Goal: Task Accomplishment & Management: Manage account settings

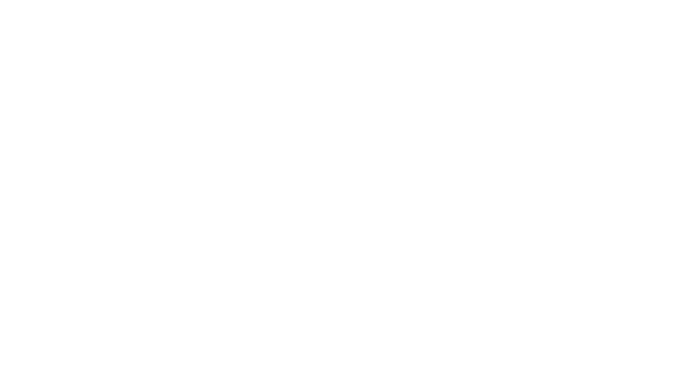
select select "*"
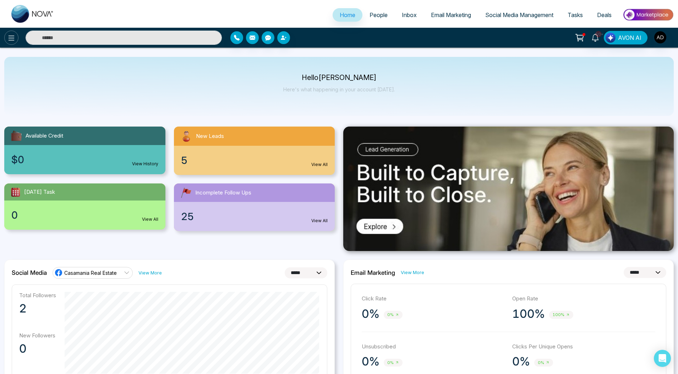
click at [13, 42] on icon at bounding box center [11, 38] width 9 height 9
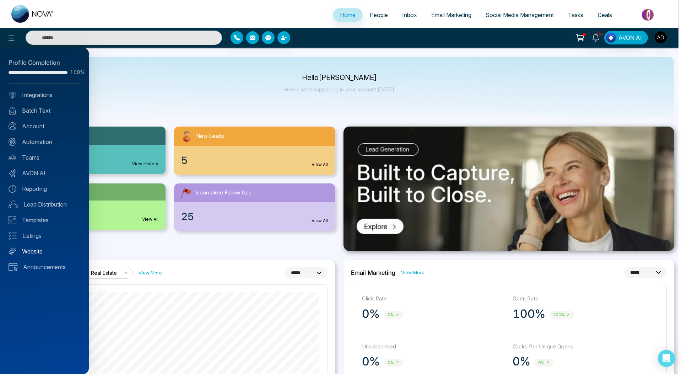
click at [31, 250] on link "Website" at bounding box center [45, 251] width 72 height 9
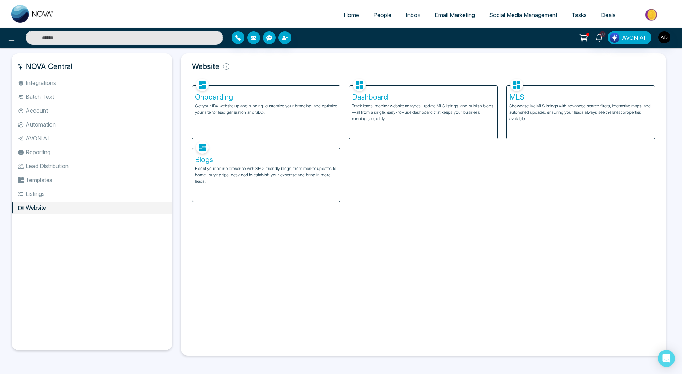
click at [393, 108] on p "Track leads, monitor website analytics, update MLS listings, and publish blogs—…" at bounding box center [423, 112] width 142 height 19
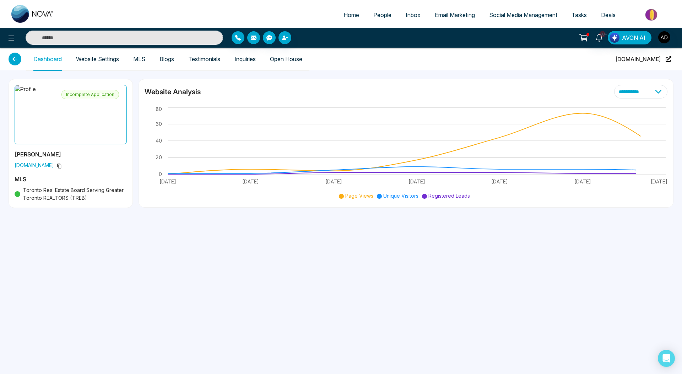
click at [92, 62] on link "Website Settings" at bounding box center [97, 59] width 43 height 6
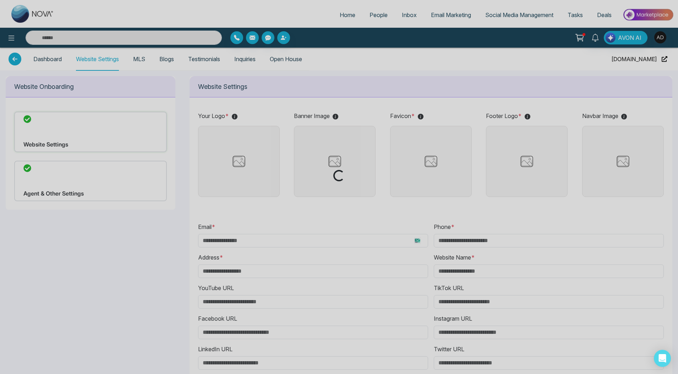
type input "**********"
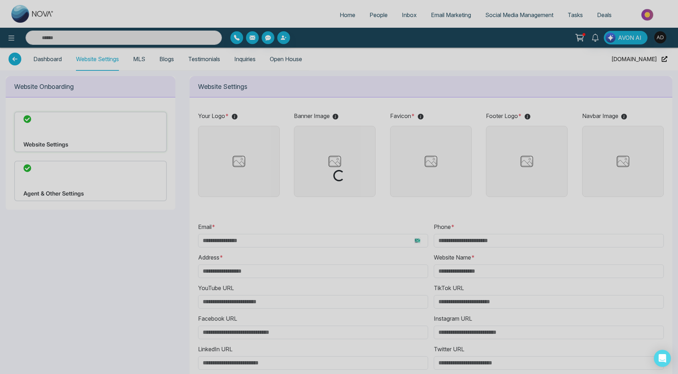
type input "**********"
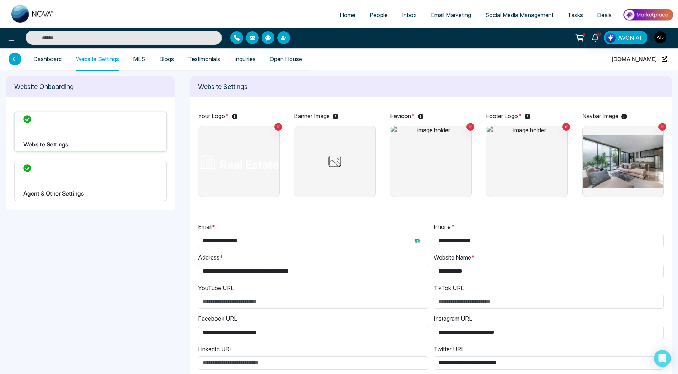
click at [421, 89] on p "Website Settings" at bounding box center [431, 87] width 466 height 10
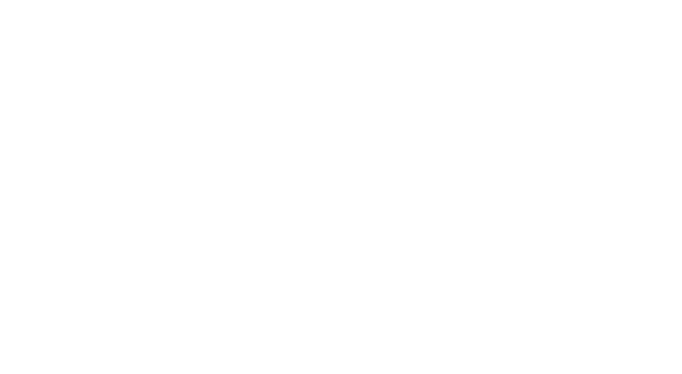
select select "*"
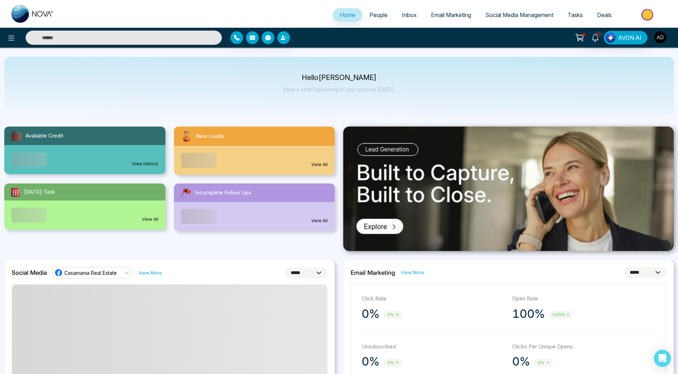
click at [663, 34] on img "button" at bounding box center [661, 37] width 12 height 12
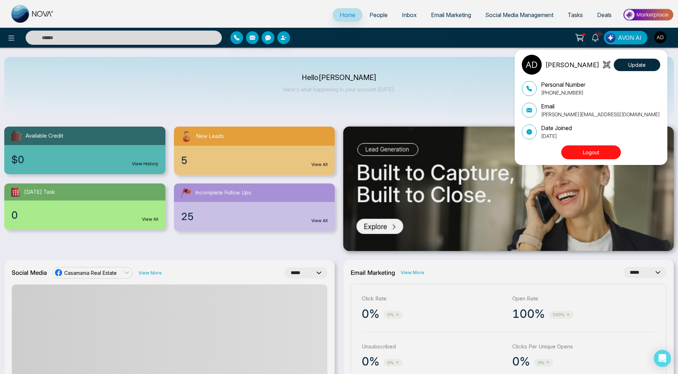
click at [587, 151] on button "Logout" at bounding box center [592, 152] width 60 height 14
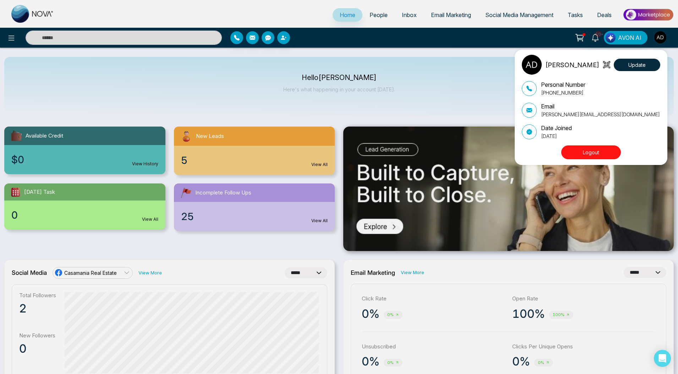
click at [585, 150] on button "Logout" at bounding box center [592, 152] width 60 height 14
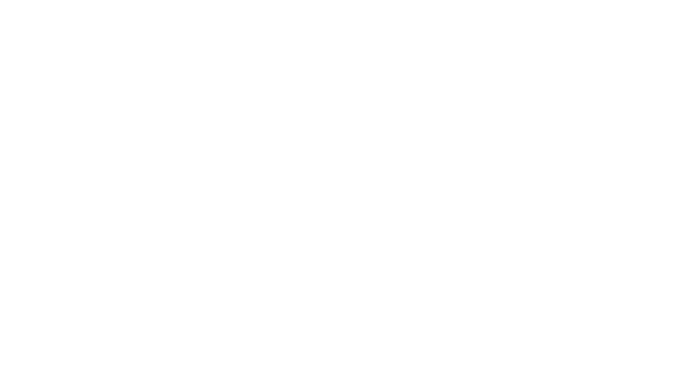
select select "*"
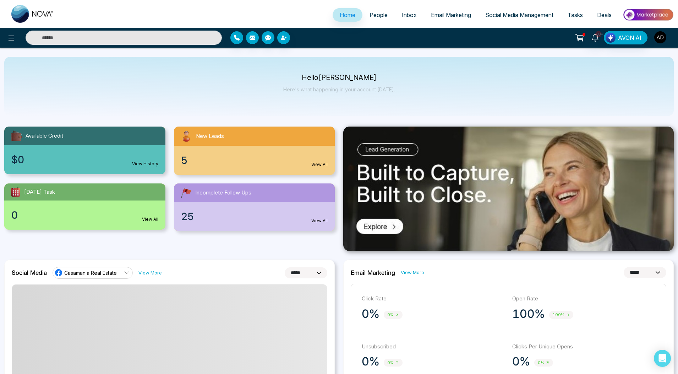
click at [662, 37] on img "button" at bounding box center [661, 37] width 12 height 12
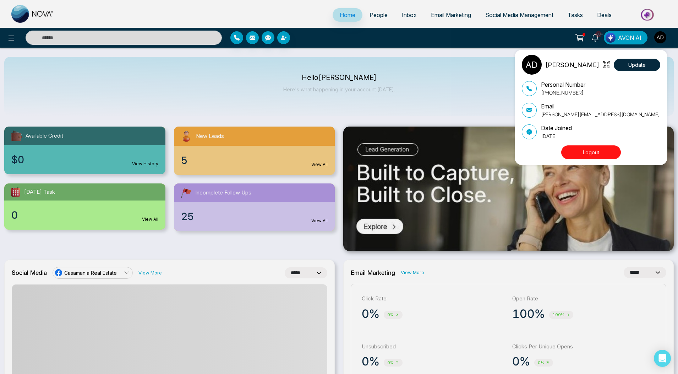
click at [586, 153] on button "Logout" at bounding box center [592, 152] width 60 height 14
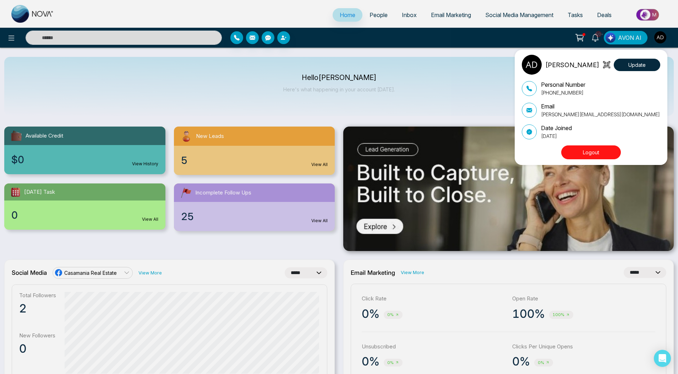
click at [586, 153] on button "Logout" at bounding box center [592, 152] width 60 height 14
click at [578, 151] on button "Logout" at bounding box center [592, 152] width 60 height 14
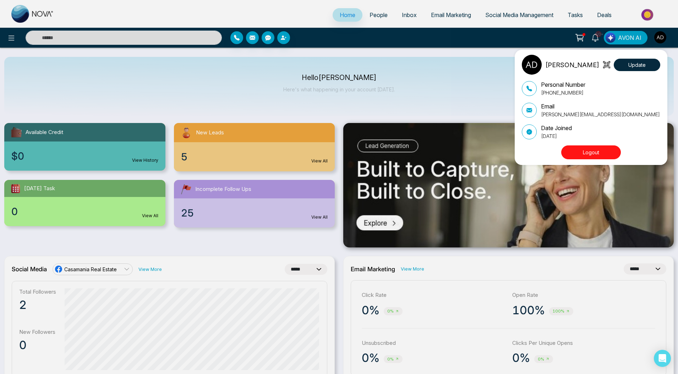
scroll to position [5, 0]
